Goal: Task Accomplishment & Management: Complete application form

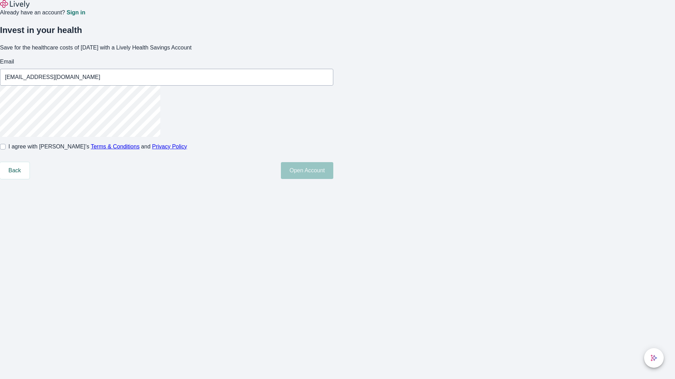
click at [6, 150] on input "I agree with Lively’s Terms & Conditions and Privacy Policy" at bounding box center [3, 147] width 6 height 6
checkbox input "true"
click at [333, 179] on button "Open Account" at bounding box center [307, 170] width 52 height 17
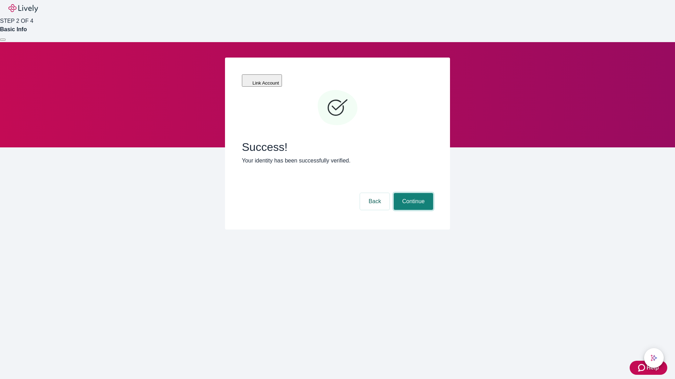
click at [412, 193] on button "Continue" at bounding box center [413, 201] width 39 height 17
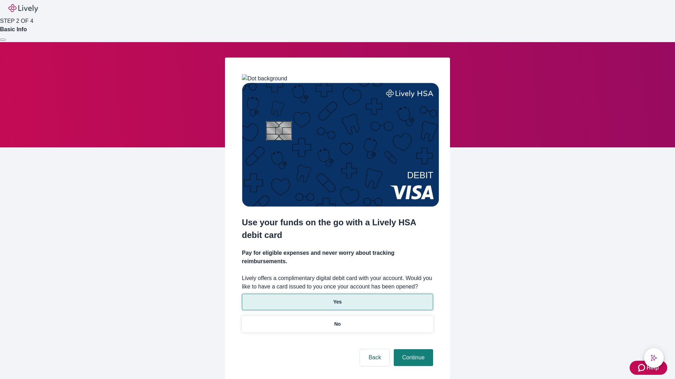
click at [337, 299] on p "Yes" at bounding box center [337, 302] width 8 height 7
click at [412, 350] on button "Continue" at bounding box center [413, 358] width 39 height 17
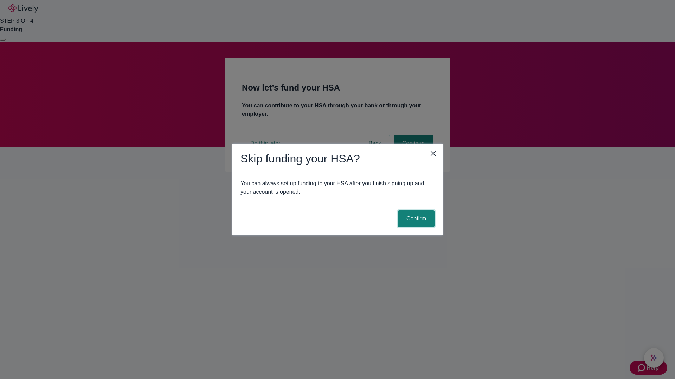
click at [415, 219] on button "Confirm" at bounding box center [416, 218] width 37 height 17
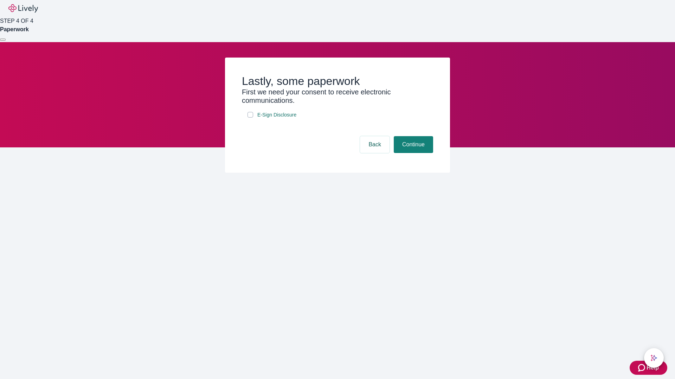
click at [250, 118] on input "E-Sign Disclosure" at bounding box center [250, 115] width 6 height 6
checkbox input "true"
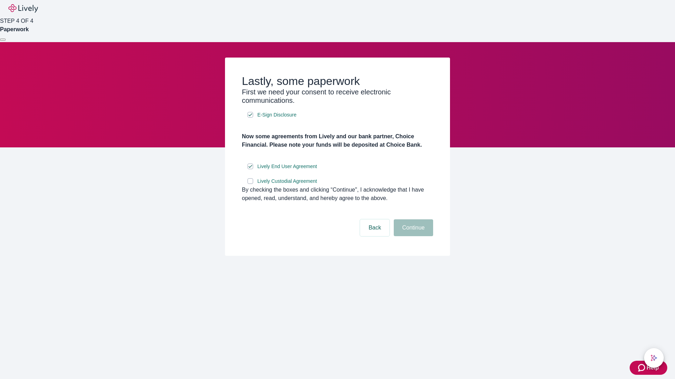
click at [250, 184] on input "Lively Custodial Agreement" at bounding box center [250, 181] width 6 height 6
checkbox input "true"
click at [412, 236] on button "Continue" at bounding box center [413, 228] width 39 height 17
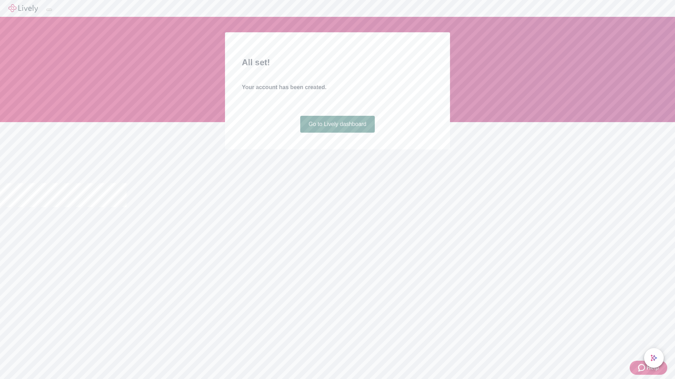
click at [337, 133] on link "Go to Lively dashboard" at bounding box center [337, 124] width 75 height 17
